Goal: Transaction & Acquisition: Obtain resource

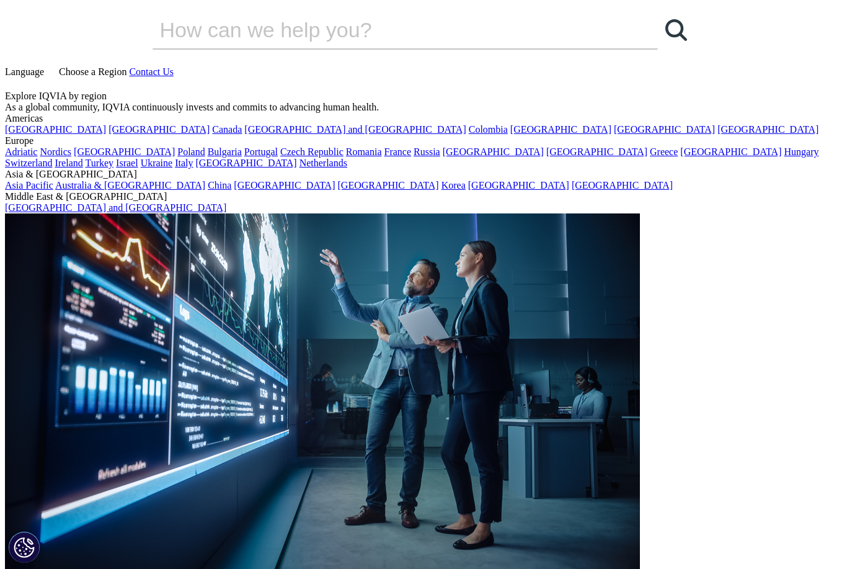
click at [15, 78] on icon at bounding box center [10, 83] width 10 height 11
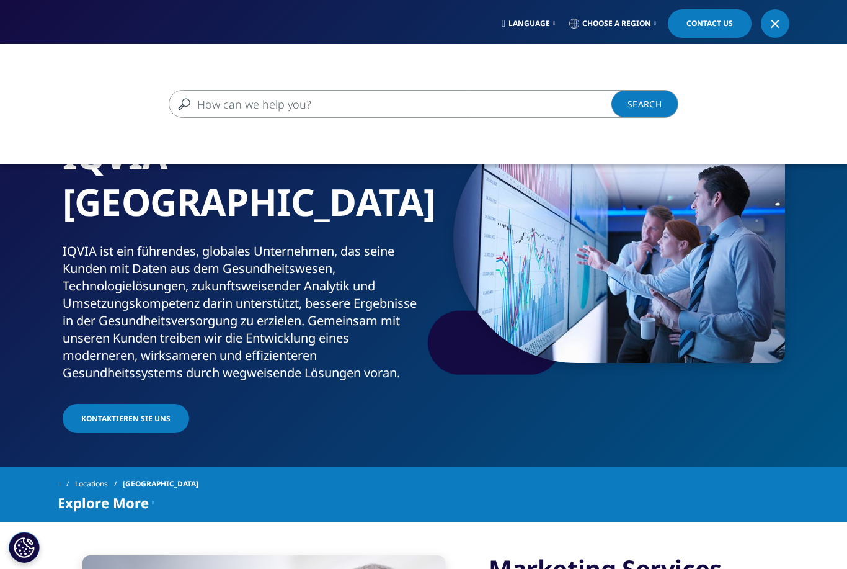
click at [343, 105] on input "Suchen" at bounding box center [406, 104] width 474 height 28
type input "Schweizer Blöcke"
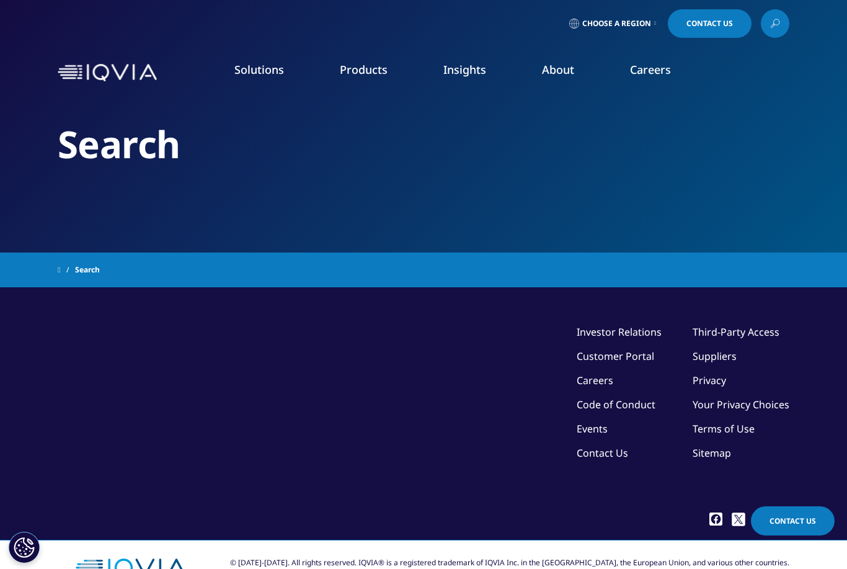
type input "Schweizer Blöcke"
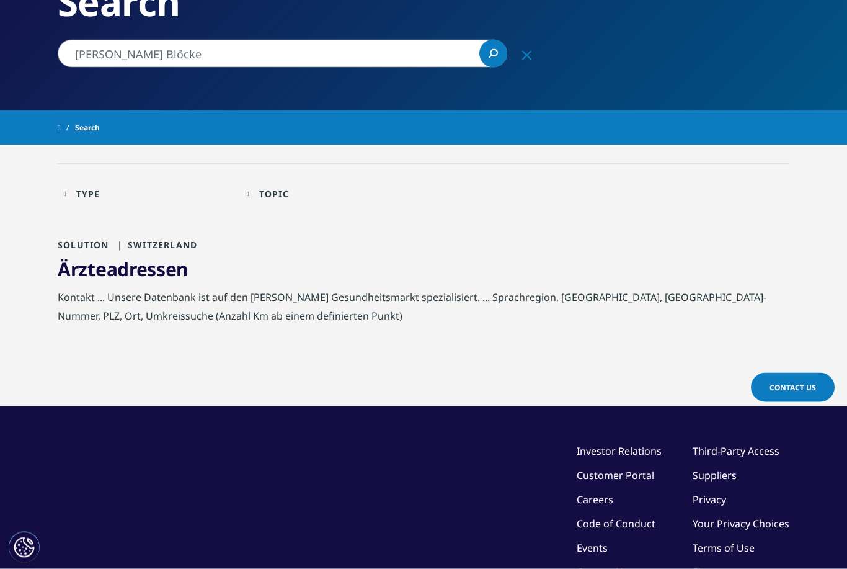
scroll to position [144, 0]
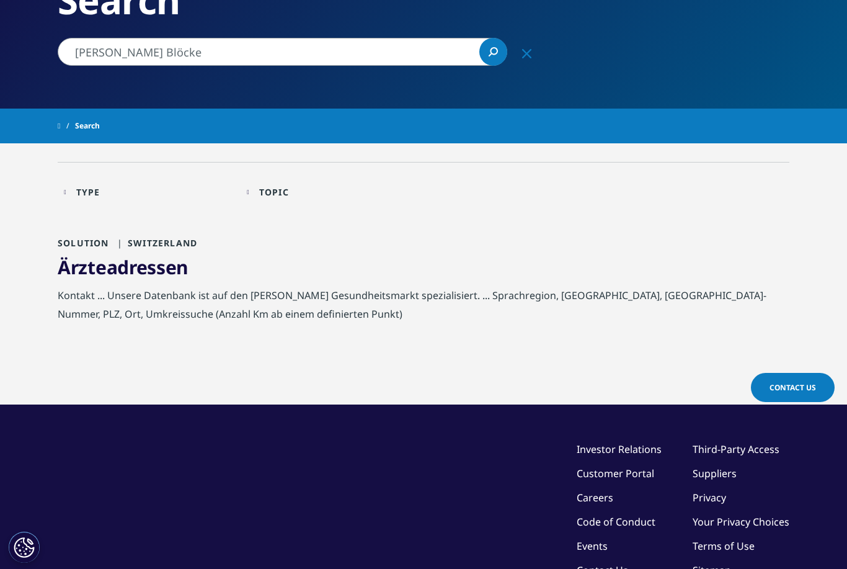
click at [625, 284] on div "Ärzteadressen" at bounding box center [424, 270] width 732 height 31
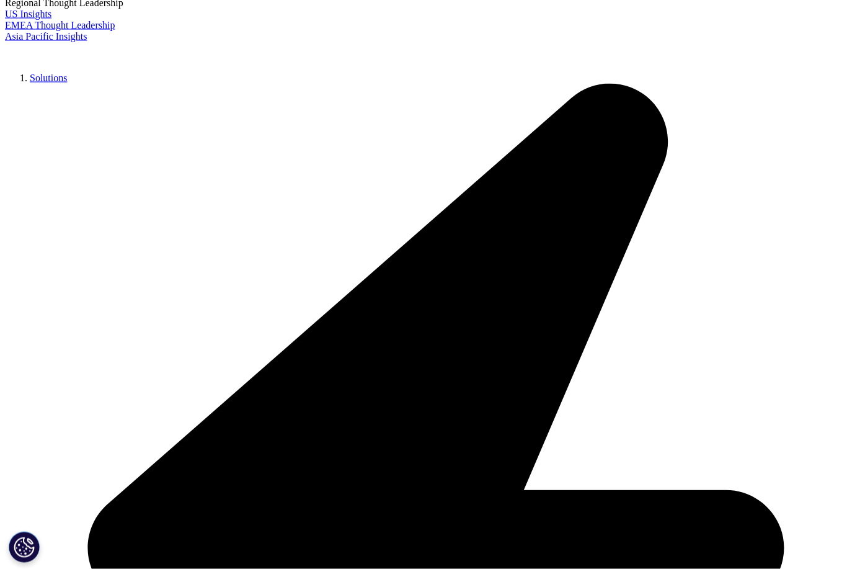
scroll to position [577, 0]
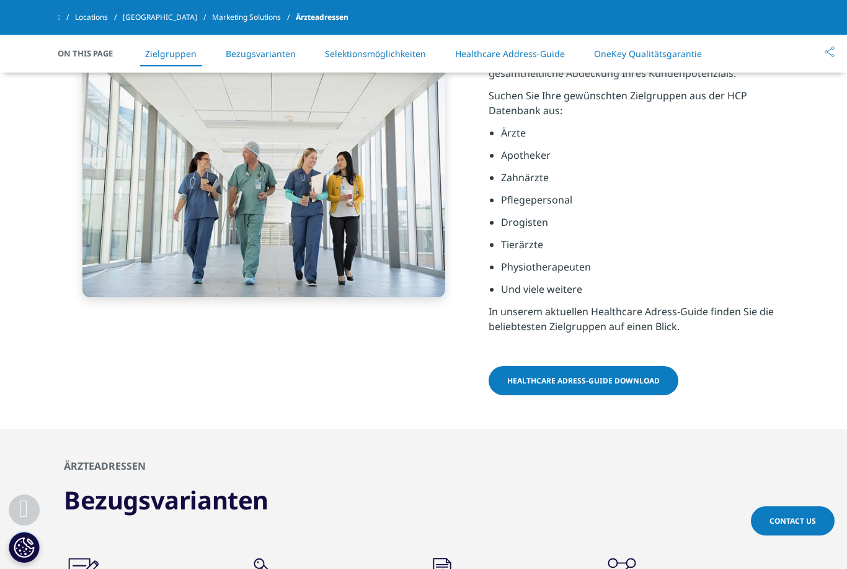
click at [536, 375] on span "Healthcare Adress-Guide Download" at bounding box center [583, 380] width 153 height 11
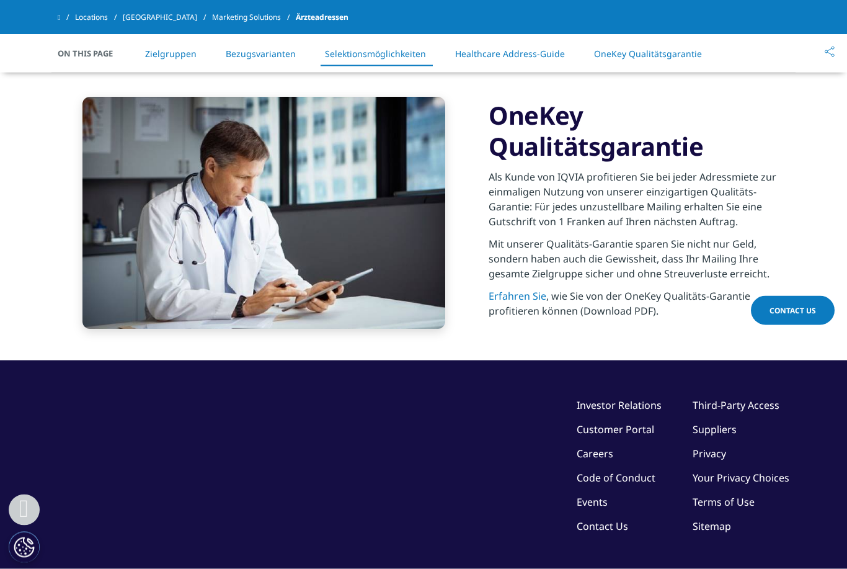
scroll to position [2029, 0]
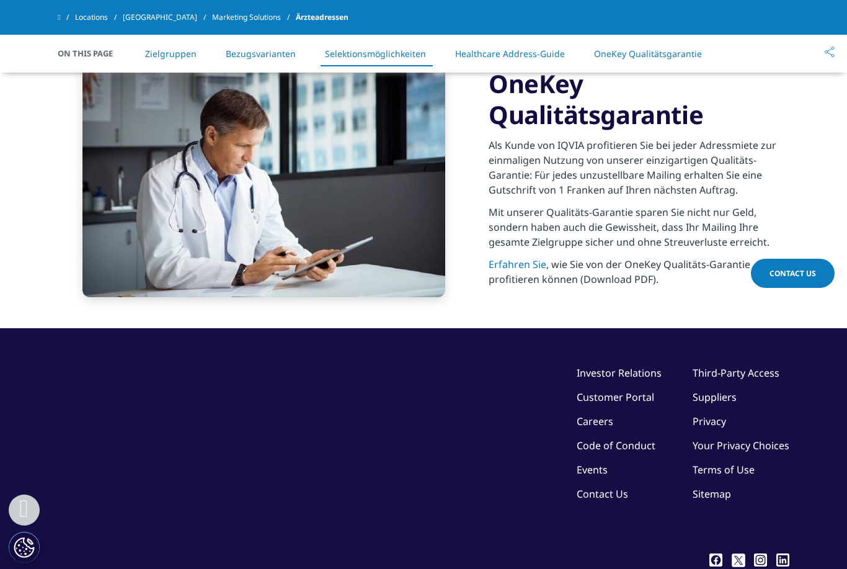
click at [710, 487] on link "Sitemap" at bounding box center [712, 494] width 38 height 14
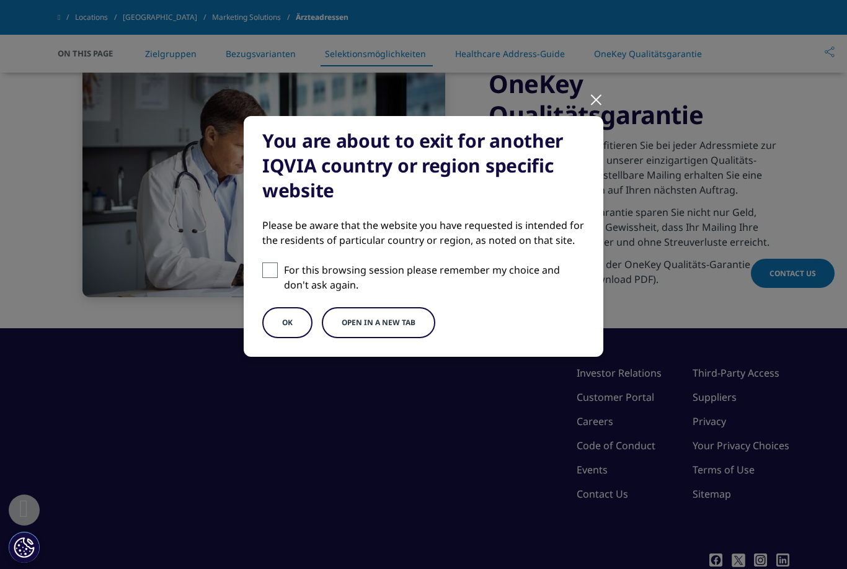
click at [423, 437] on div "You are about to exit for another IQVIA country or region specific website Plea…" at bounding box center [424, 246] width 732 height 493
click at [186, 350] on div "You are about to exit for another IQVIA country or region specific website Plea…" at bounding box center [424, 246] width 732 height 493
click at [244, 381] on div "You are about to exit for another IQVIA country or region specific website Plea…" at bounding box center [424, 246] width 732 height 493
click at [209, 198] on div "You are about to exit for another IQVIA country or region specific website Plea…" at bounding box center [424, 246] width 732 height 493
click at [592, 96] on div at bounding box center [596, 99] width 14 height 34
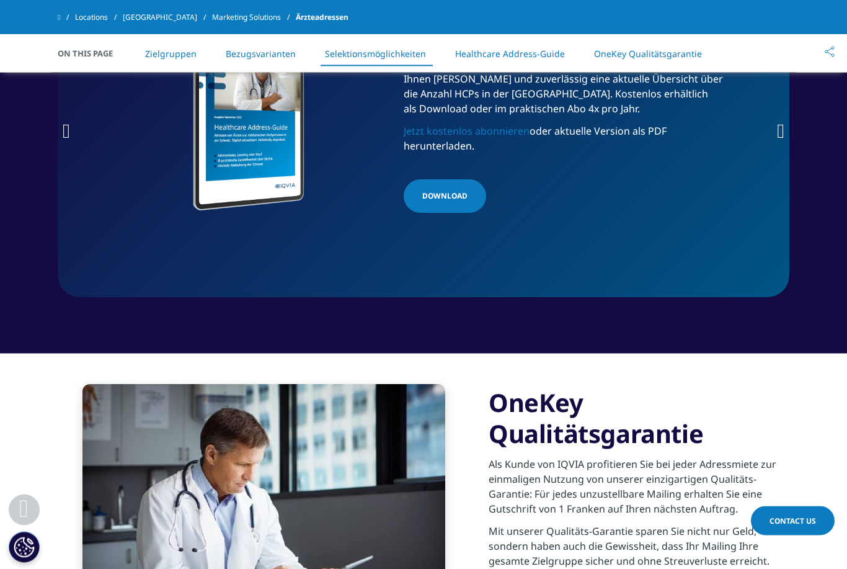
scroll to position [1681, 0]
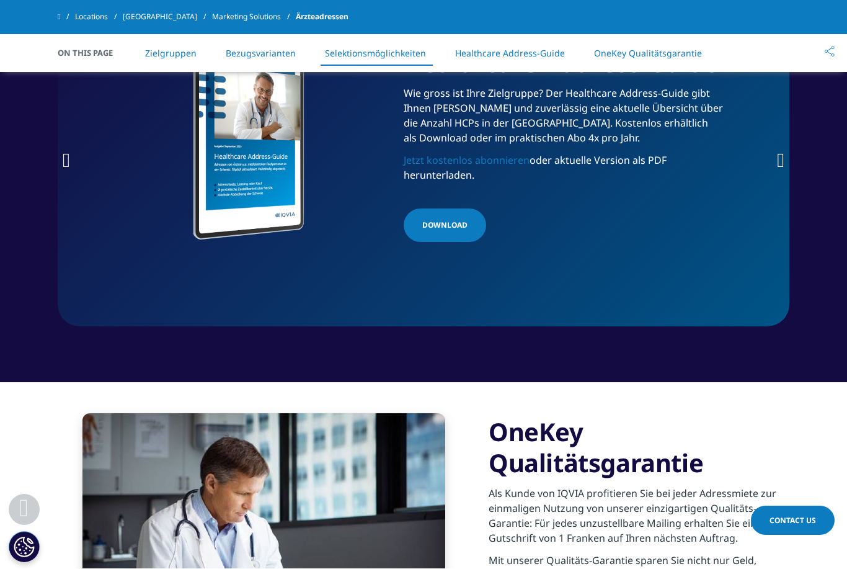
click at [490, 48] on link "Healthcare Address-Guide" at bounding box center [510, 54] width 110 height 12
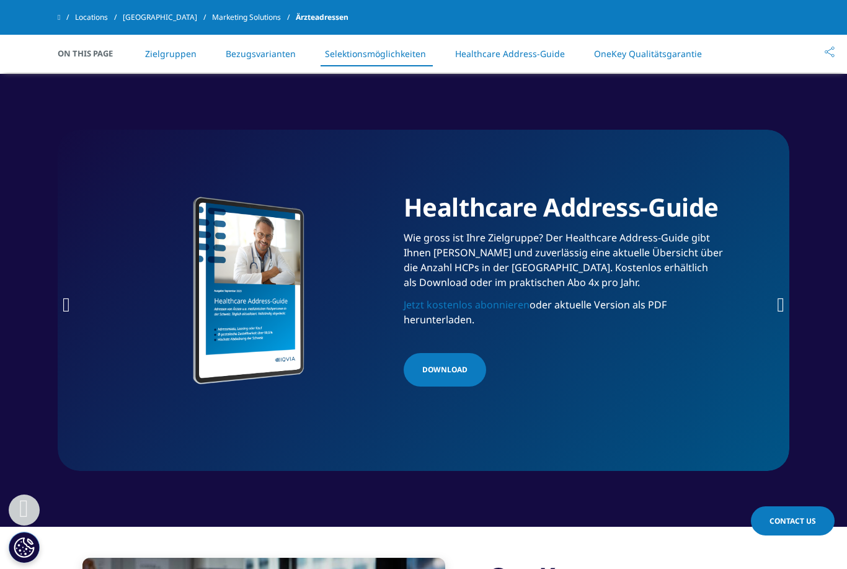
scroll to position [1535, 0]
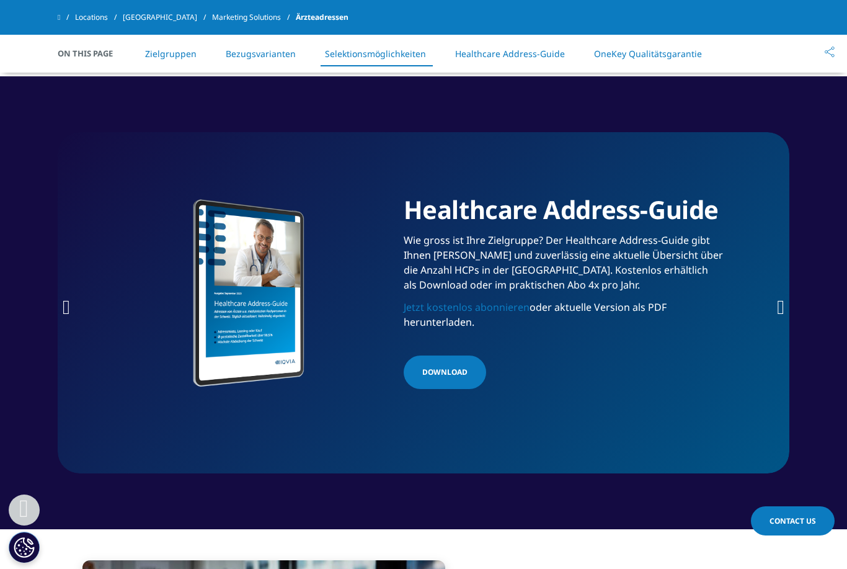
click at [436, 365] on span "Download" at bounding box center [444, 372] width 45 height 15
